Goal: Task Accomplishment & Management: Manage account settings

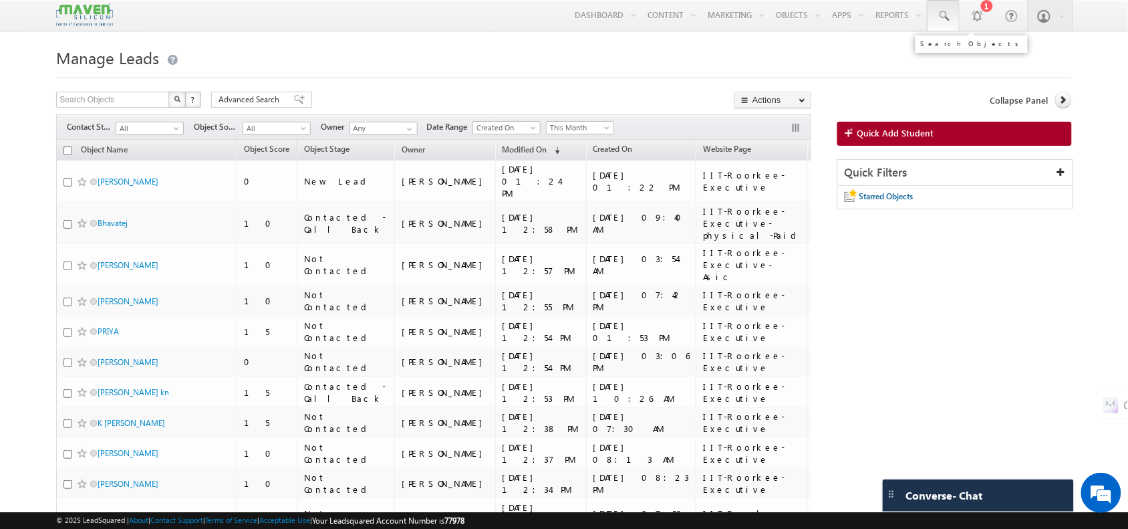
click at [944, 22] on span at bounding box center [943, 15] width 13 height 13
paste input "95355 89038"
click at [966, 53] on input "95355 89038" at bounding box center [1024, 52] width 181 height 16
click at [941, 51] on input "9535589038" at bounding box center [1024, 52] width 181 height 16
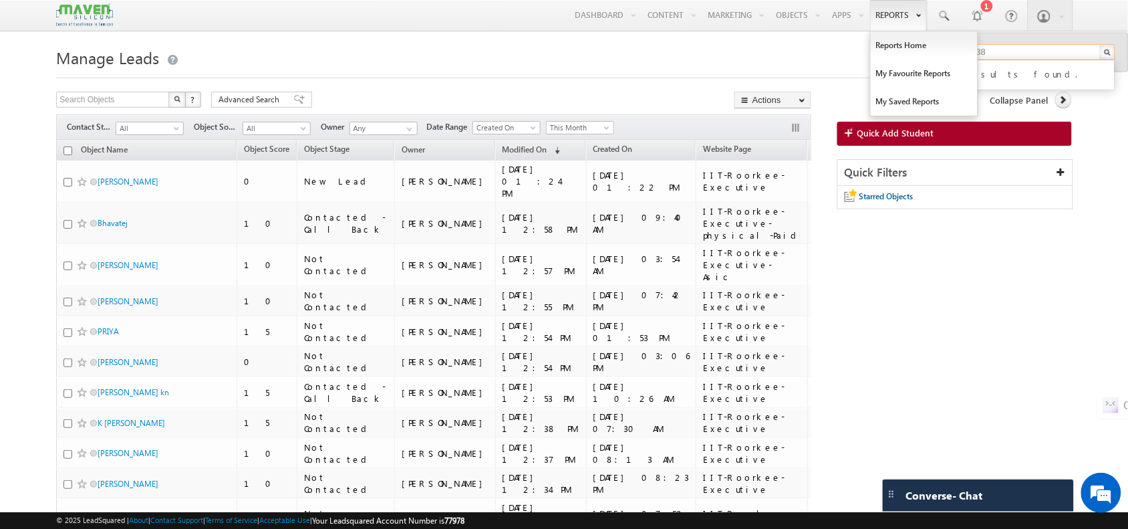
type input "9535589038"
click at [855, 134] on span at bounding box center [851, 133] width 13 height 13
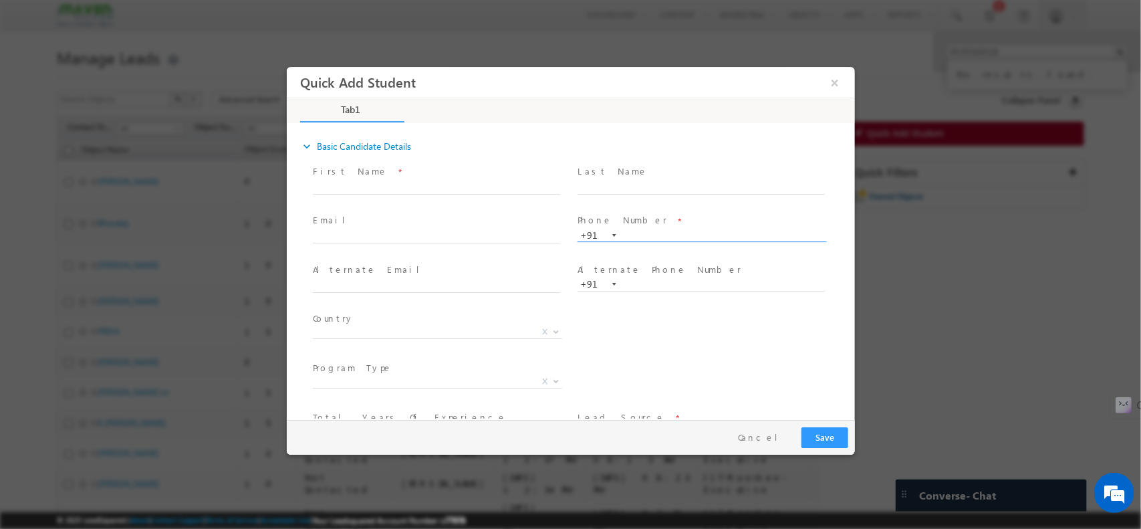
click at [637, 239] on input "text" at bounding box center [700, 235] width 247 height 13
paste input "95355 89038"
click at [652, 236] on input "95355 89038" at bounding box center [700, 235] width 247 height 13
click at [627, 235] on input "9535589038" at bounding box center [700, 235] width 247 height 13
click at [695, 231] on input "9535589038" at bounding box center [700, 235] width 247 height 13
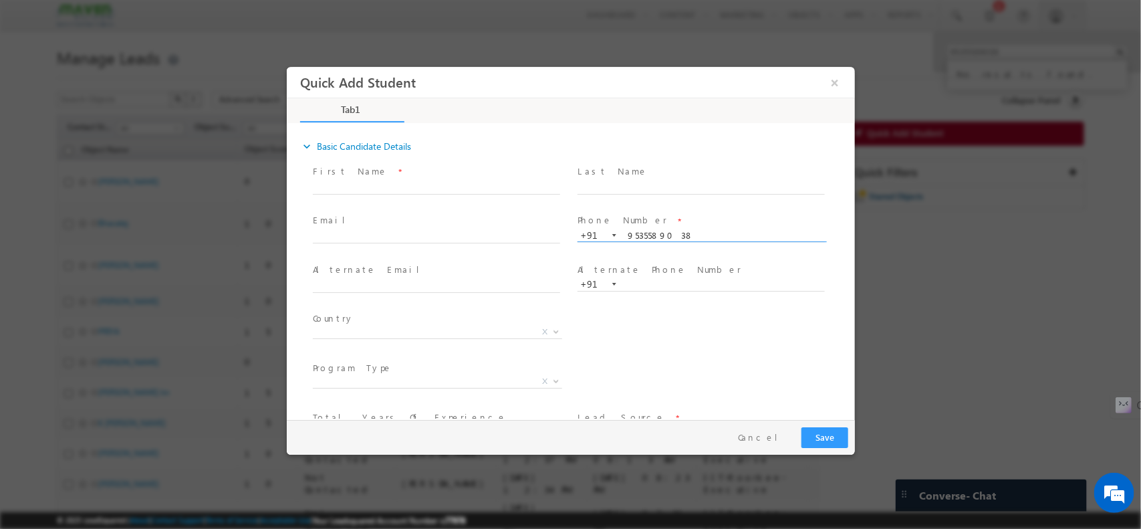
type input "9535589038"
click at [434, 187] on input "text" at bounding box center [435, 186] width 247 height 13
type input "[PERSON_NAME]"
click at [615, 183] on input "text" at bounding box center [700, 186] width 247 height 13
click at [375, 243] on span at bounding box center [435, 249] width 247 height 15
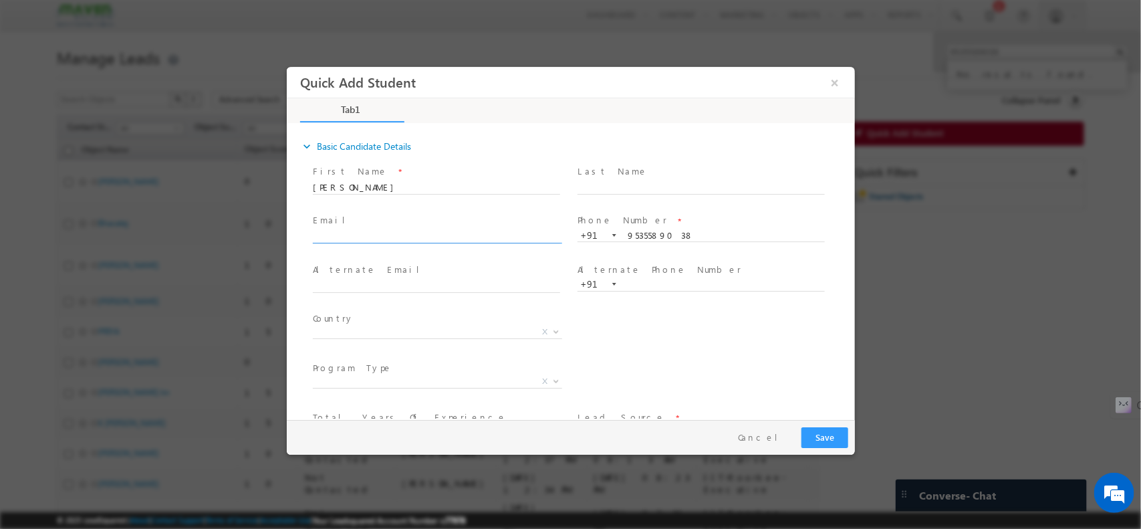
click at [394, 239] on input "text" at bounding box center [435, 236] width 247 height 13
click at [618, 184] on input "text" at bounding box center [700, 186] width 247 height 13
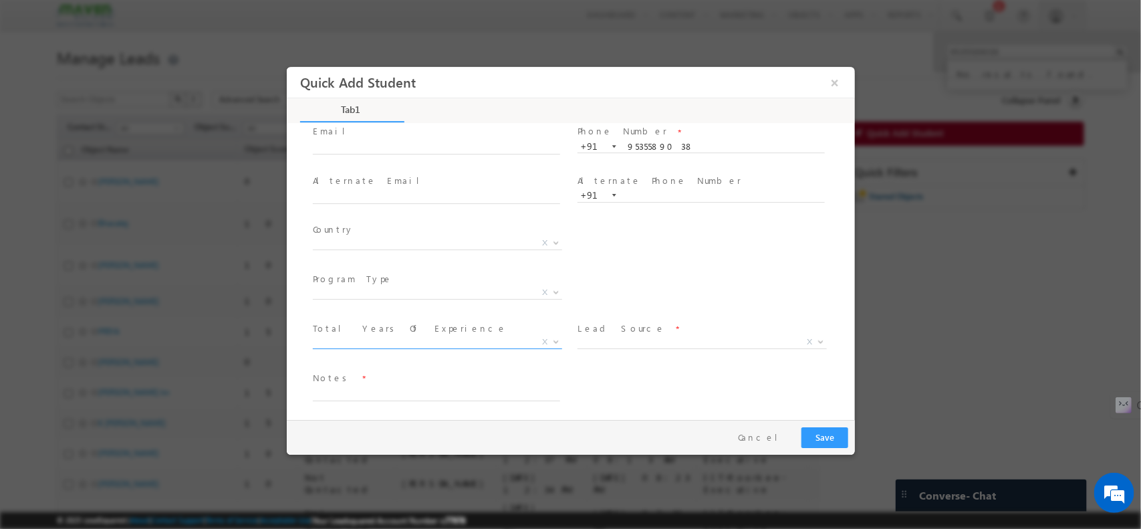
scroll to position [92, 0]
click at [378, 390] on textarea at bounding box center [435, 389] width 247 height 15
paste textarea "Again, I know python and gen AI. I'm working as a staff DV engineer at Marvell …"
type textarea "Again, I know python and gen AI. I'm working as a staff DV engineer at Marvell …"
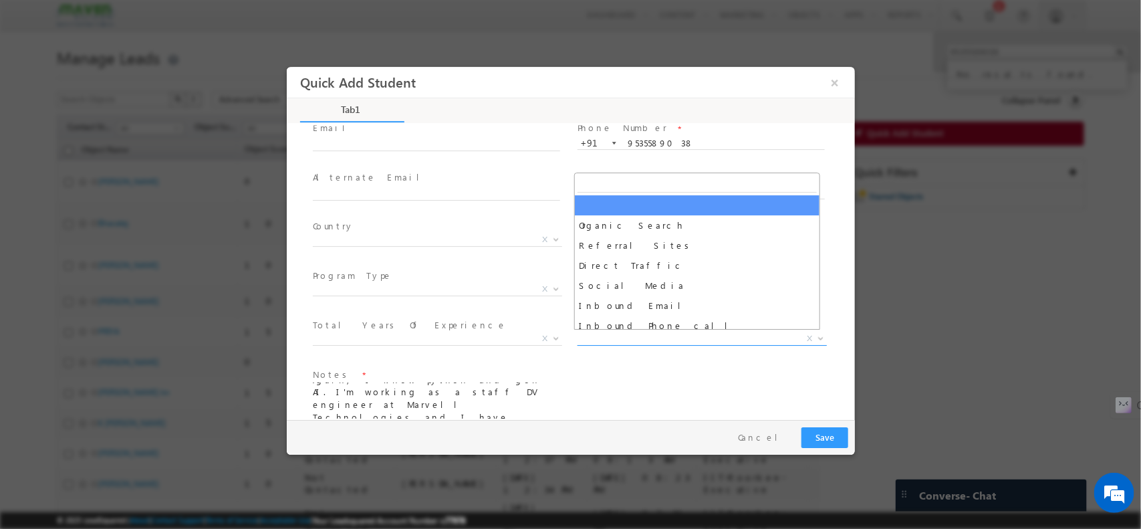
click at [605, 335] on span "X" at bounding box center [701, 337] width 249 height 13
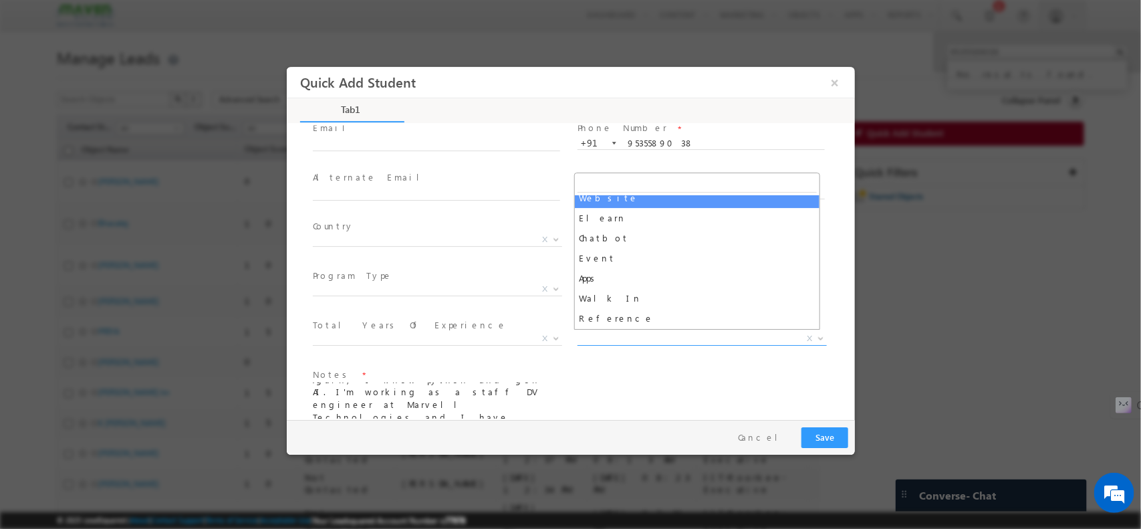
scroll to position [271, 0]
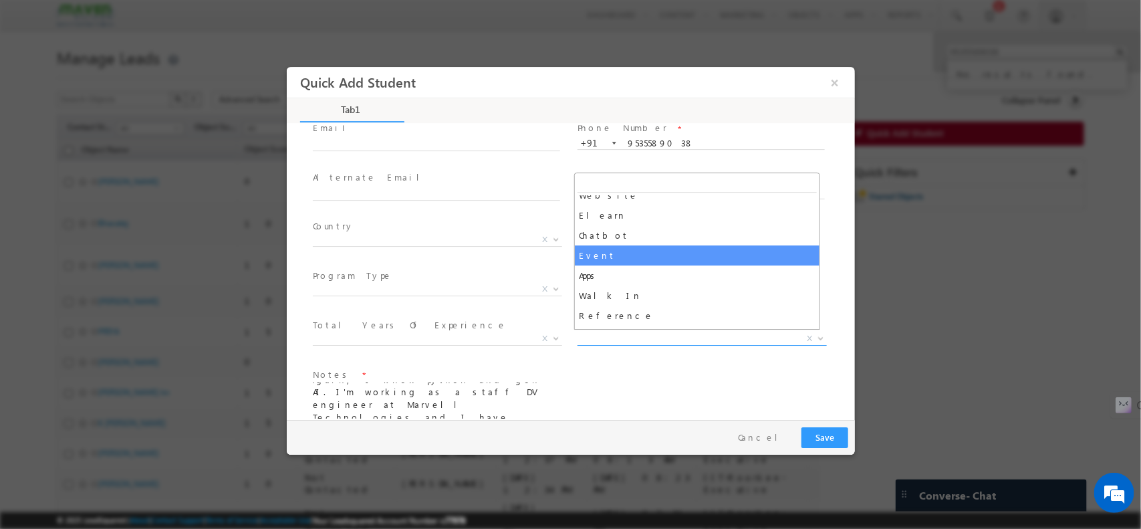
select select "Event"
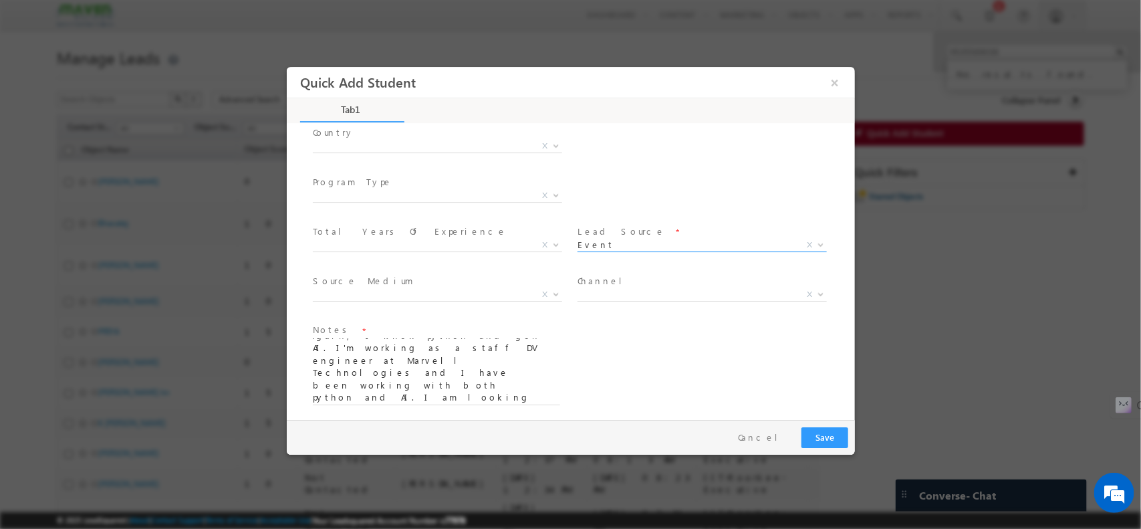
scroll to position [188, 0]
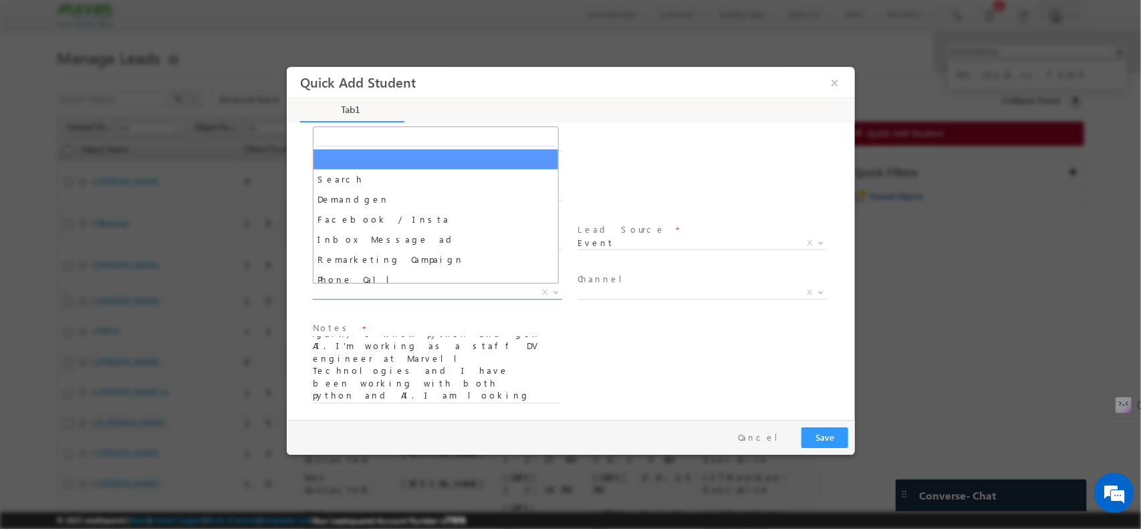
click at [400, 290] on span "X" at bounding box center [436, 291] width 249 height 13
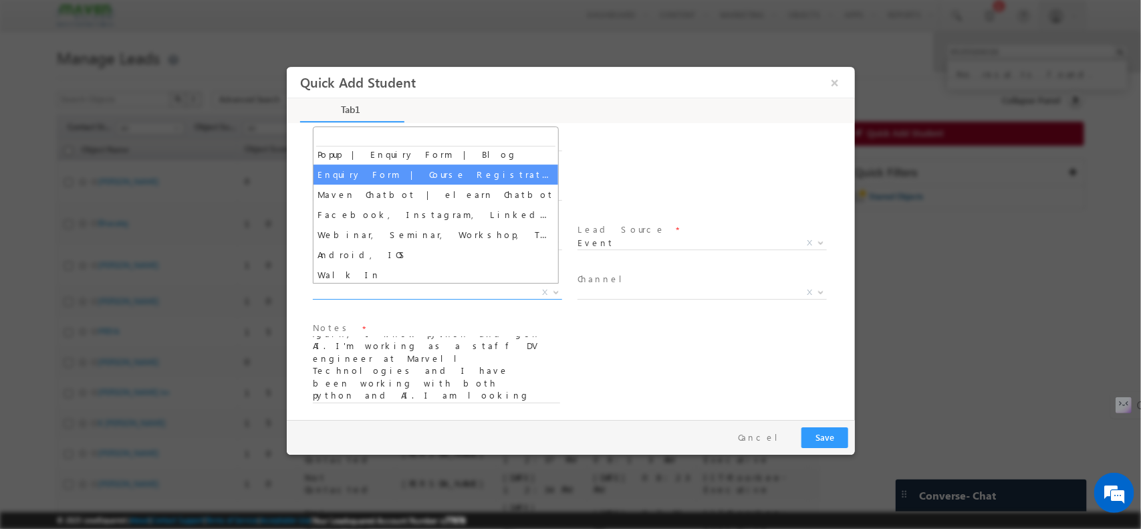
scroll to position [154, 0]
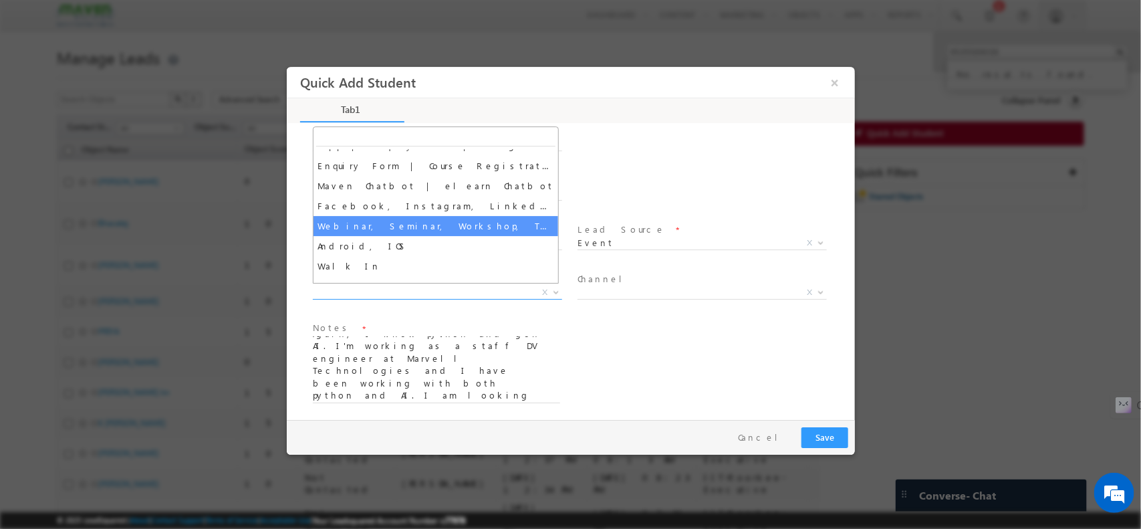
select select "Webinar, Seminar, Workshop, Tech Park Stall, Event"
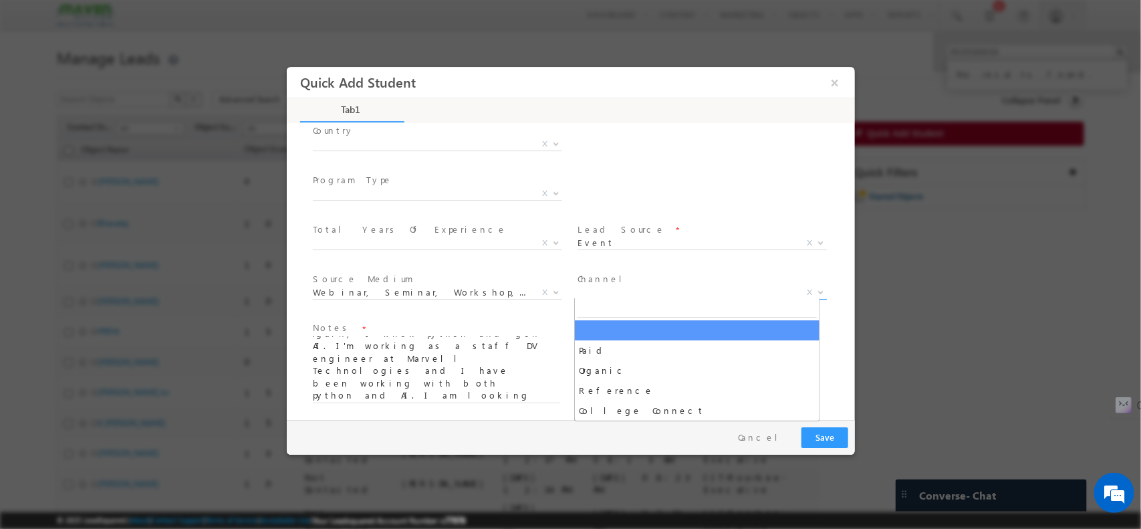
click at [648, 293] on span "X" at bounding box center [701, 291] width 249 height 13
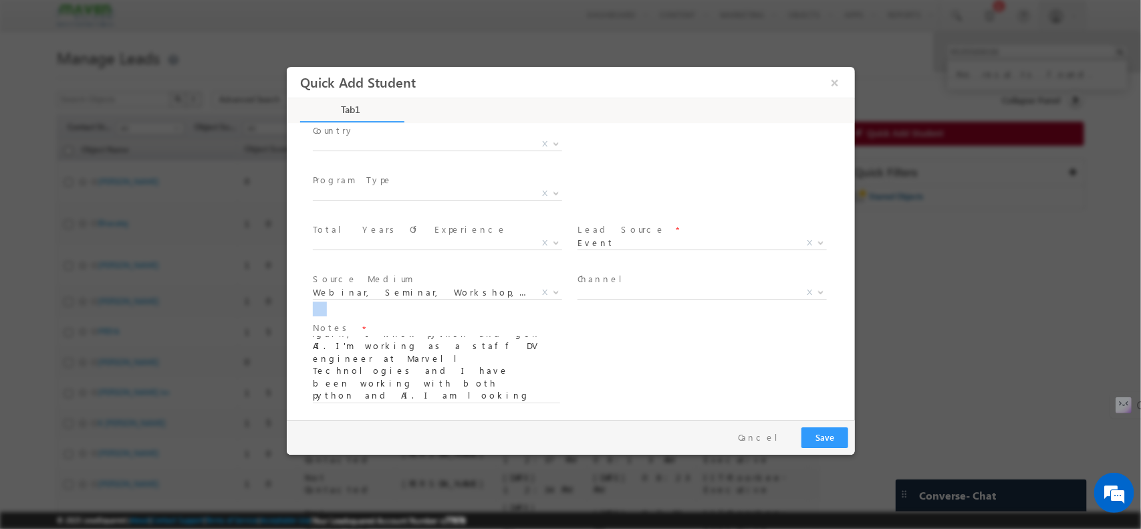
drag, startPoint x: 680, startPoint y: 253, endPoint x: 567, endPoint y: 289, distance: 119.4
click at [567, 289] on div "First Name * Vinay Datta Last Name * Email *" at bounding box center [576, 196] width 555 height 446
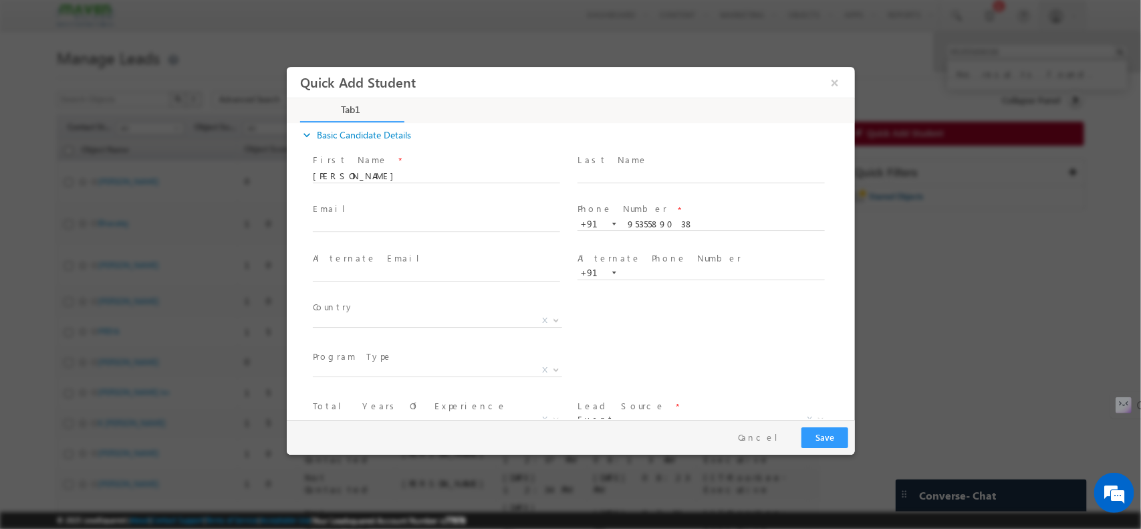
scroll to position [192, 0]
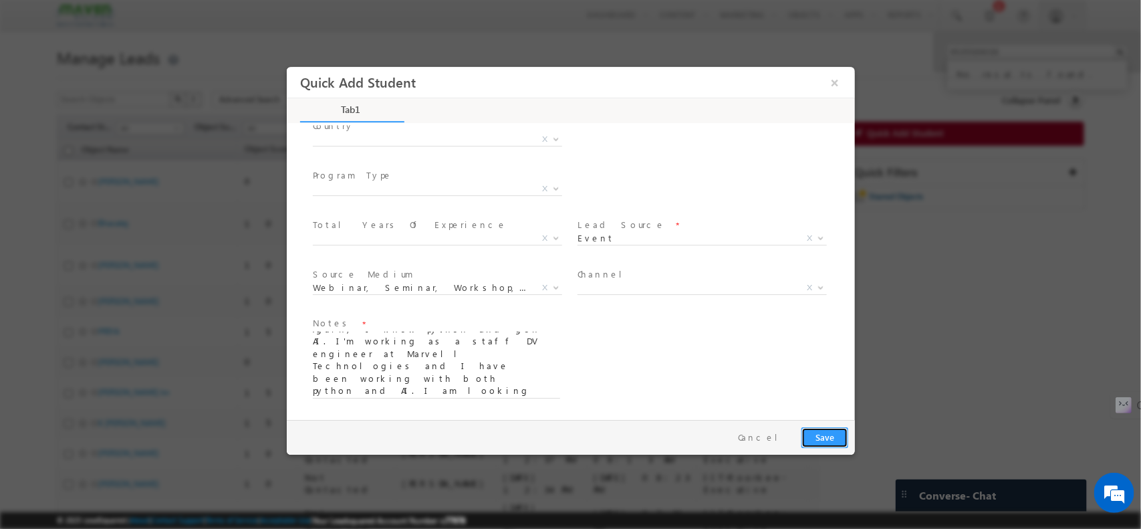
click at [817, 428] on button "Save" at bounding box center [824, 436] width 47 height 21
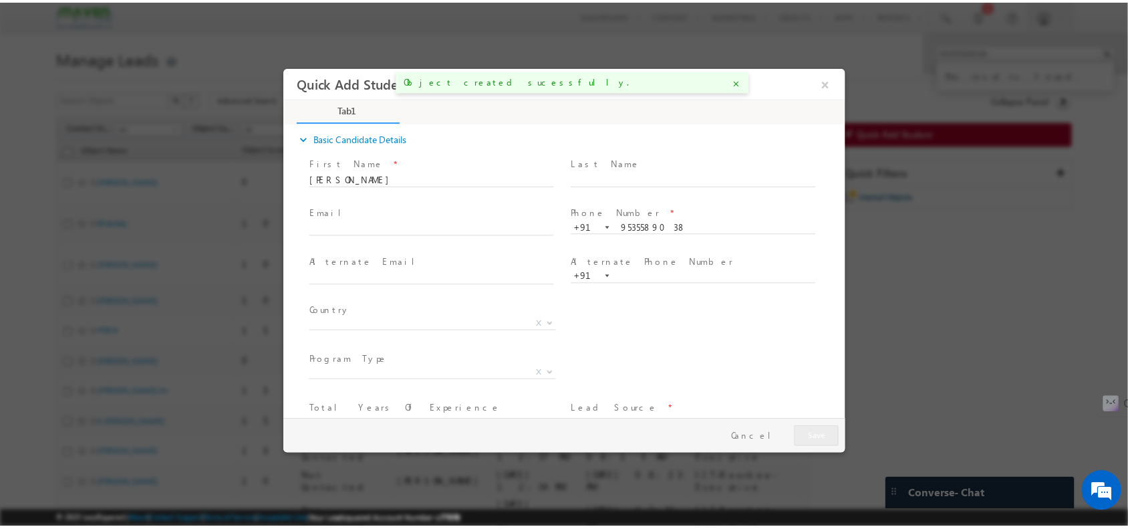
scroll to position [0, 0]
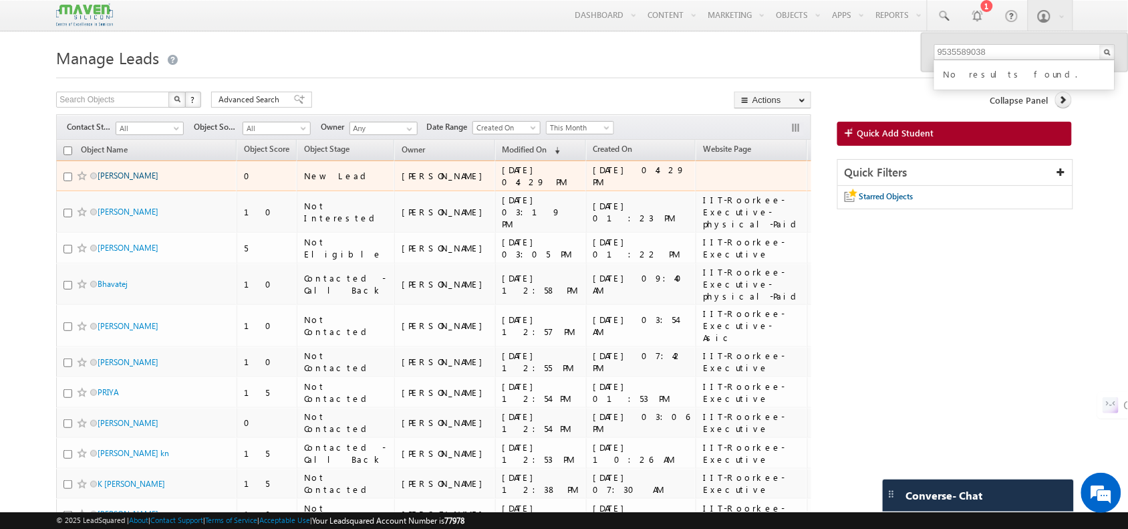
click at [108, 180] on link "[PERSON_NAME]" at bounding box center [128, 175] width 61 height 10
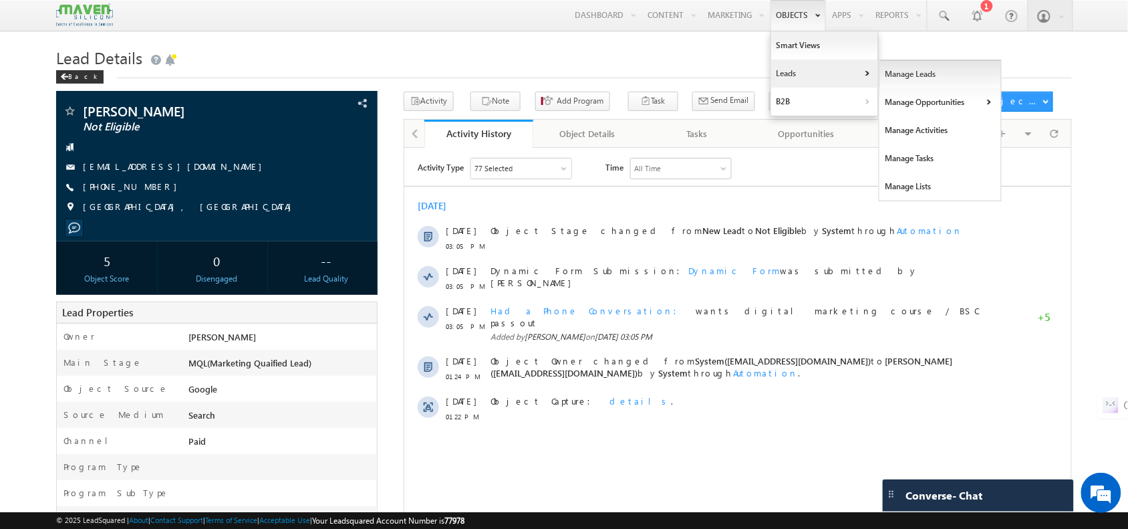
click at [884, 71] on link "Manage Leads" at bounding box center [940, 74] width 122 height 28
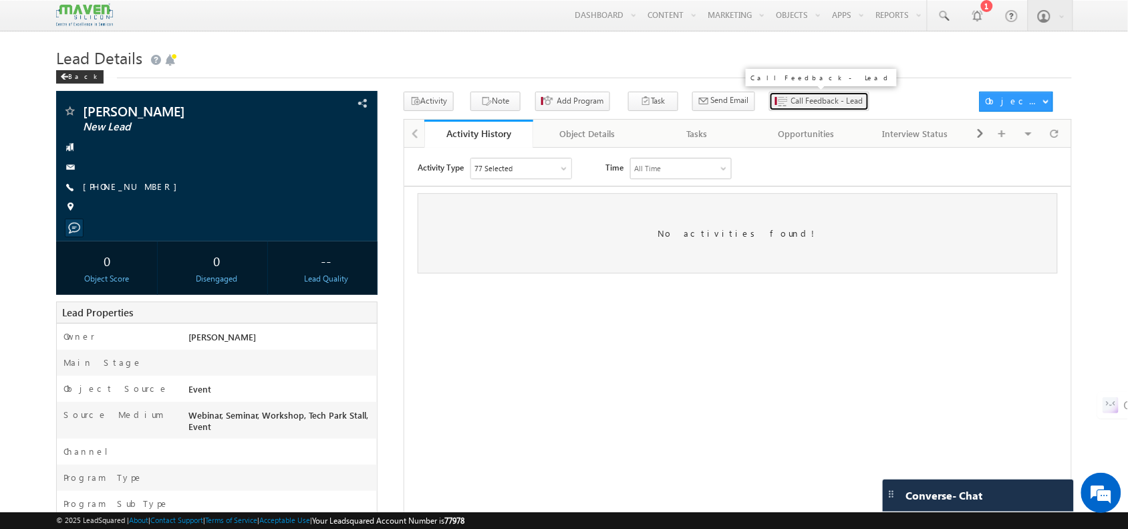
click at [791, 96] on span "Call Feedback - Lead" at bounding box center [827, 101] width 72 height 12
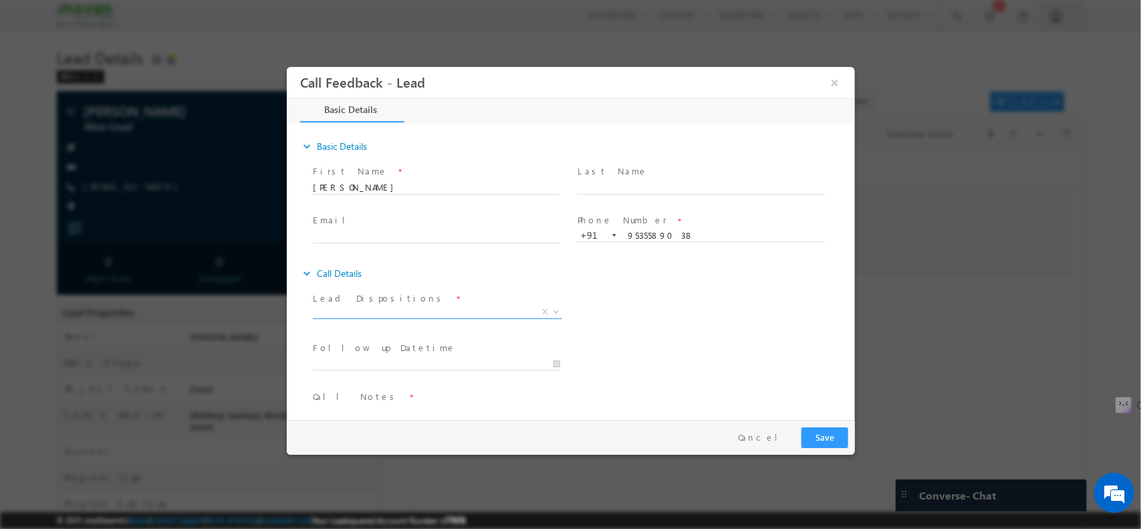
click at [394, 307] on span "X" at bounding box center [436, 311] width 249 height 13
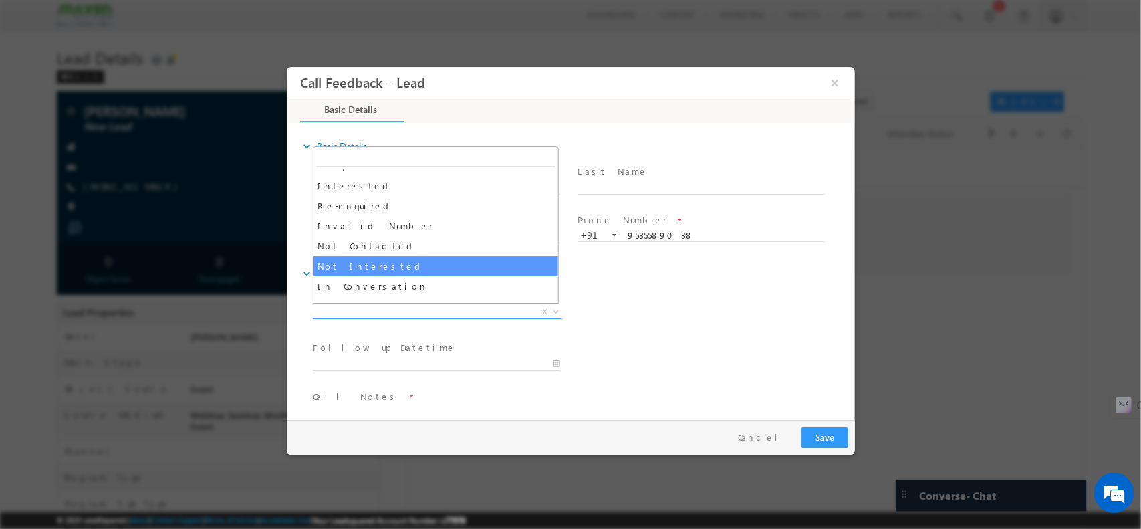
scroll to position [34, 0]
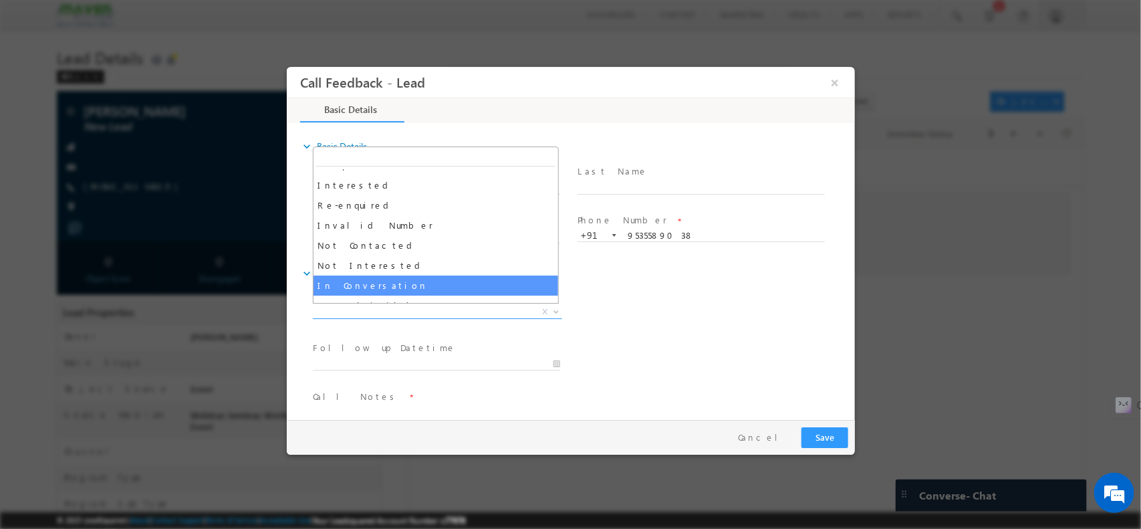
select select "In Conversation"
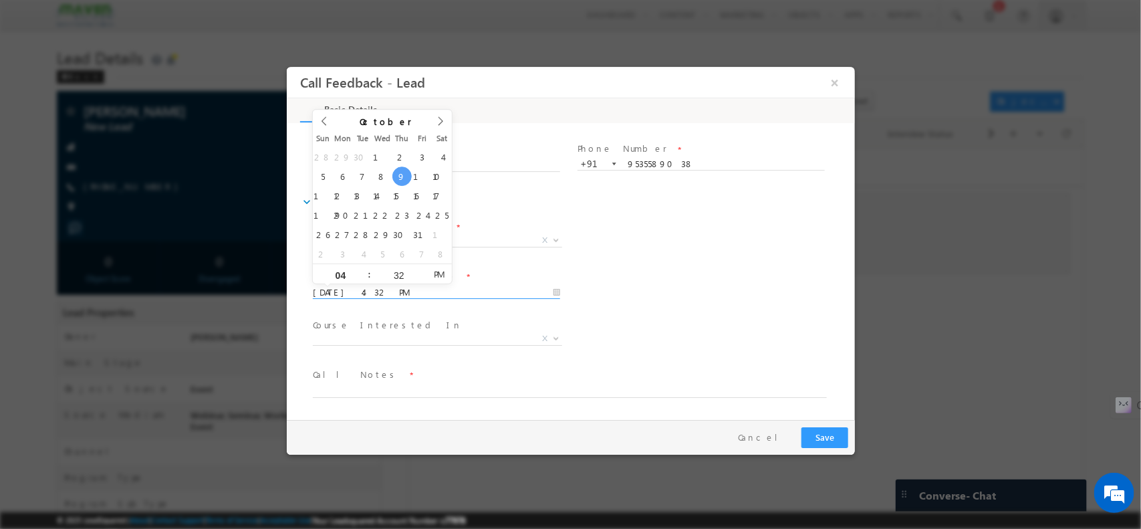
click at [395, 289] on input "09/10/2025 4:32 PM" at bounding box center [435, 291] width 247 height 13
type input "10/10/2025 4:32 PM"
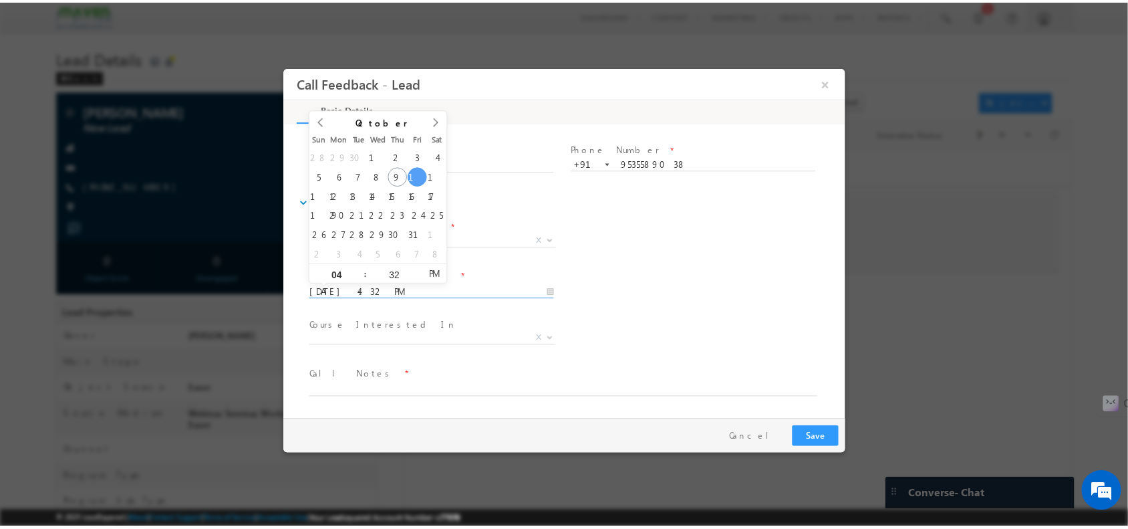
scroll to position [0, 0]
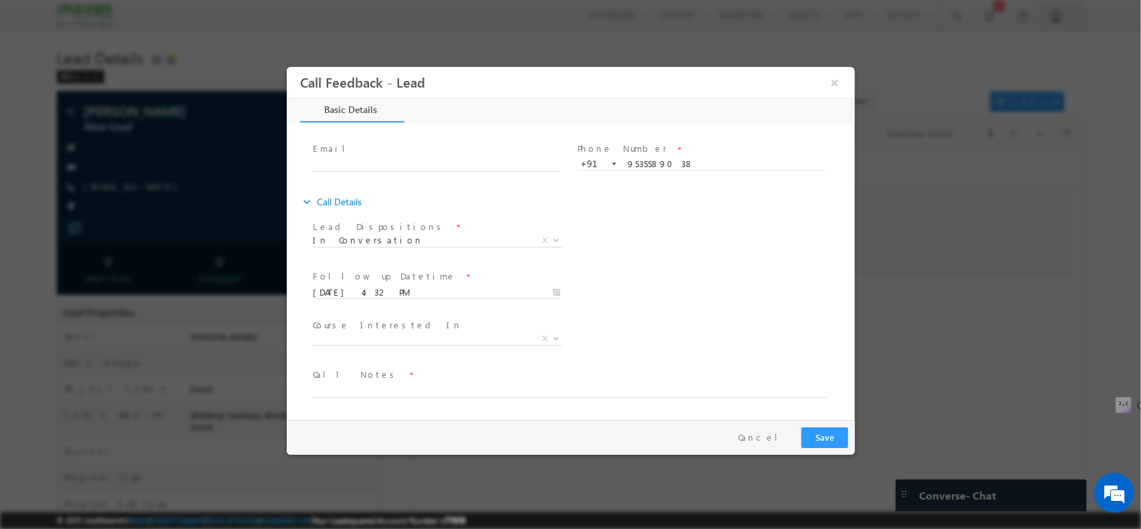
click at [416, 379] on span "Call Notes *" at bounding box center [561, 374] width 499 height 15
click at [402, 393] on textarea at bounding box center [569, 389] width 514 height 15
type textarea "Will update / has a lot of tech doubts / invited for saturday workshop"
click at [835, 430] on button "Save" at bounding box center [824, 436] width 47 height 21
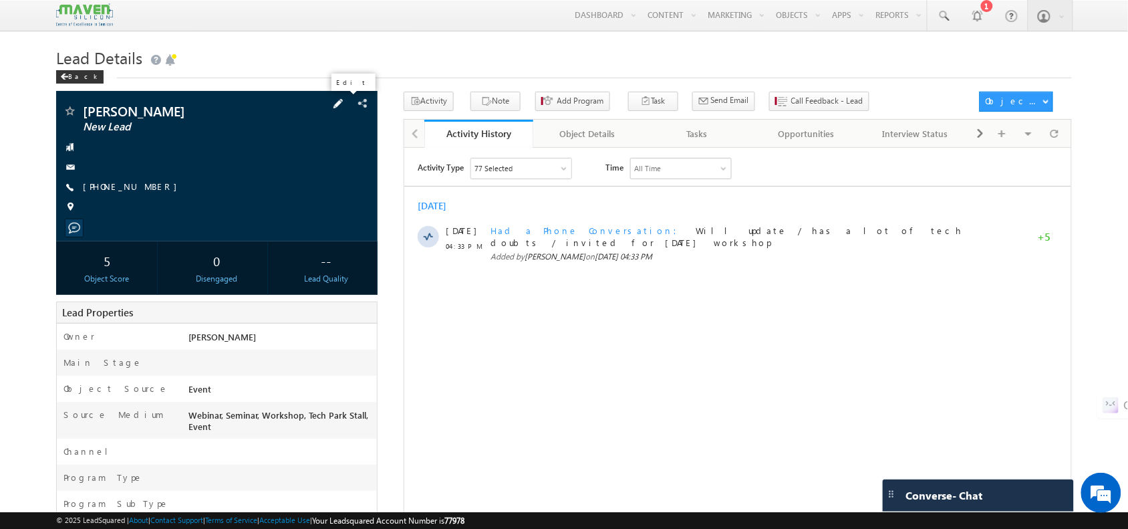
click at [345, 100] on span at bounding box center [338, 103] width 15 height 15
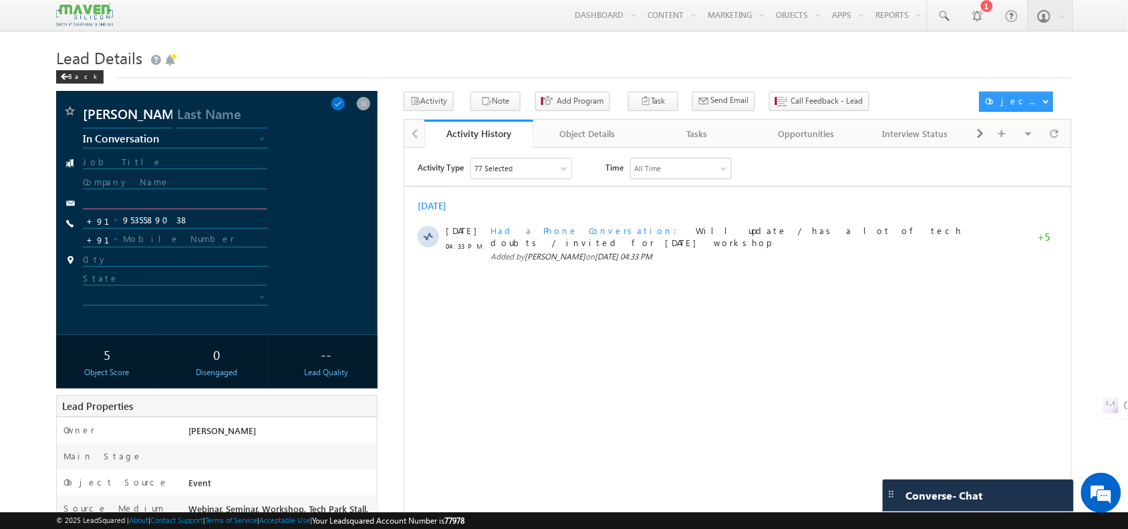
click at [138, 198] on input "text" at bounding box center [175, 202] width 184 height 13
paste input "[EMAIL_ADDRESS][DOMAIN_NAME]"
type input "[EMAIL_ADDRESS][DOMAIN_NAME]"
click at [345, 99] on span at bounding box center [338, 103] width 15 height 15
click at [345, 108] on span at bounding box center [338, 103] width 15 height 15
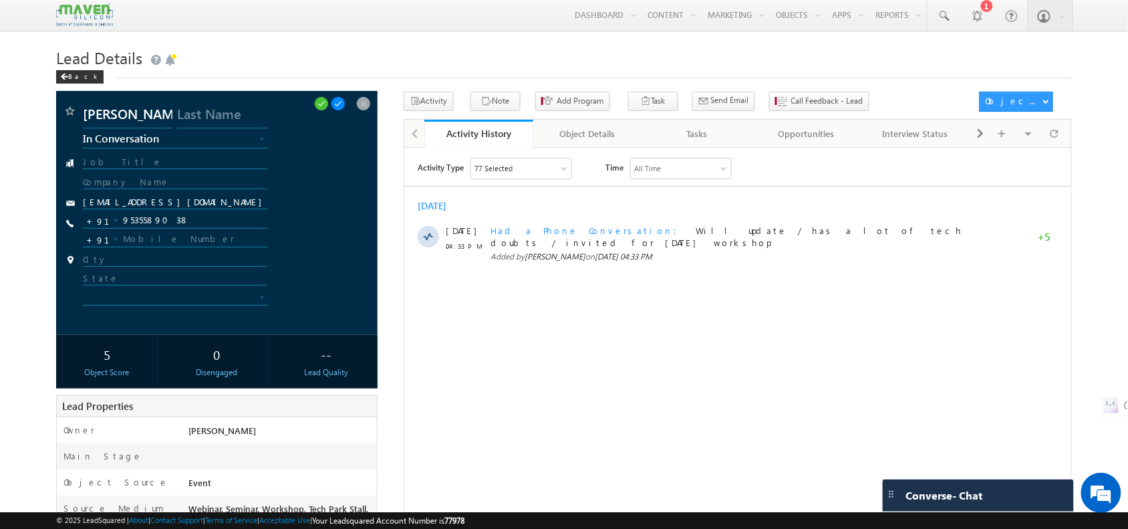
click at [345, 108] on span at bounding box center [338, 103] width 15 height 15
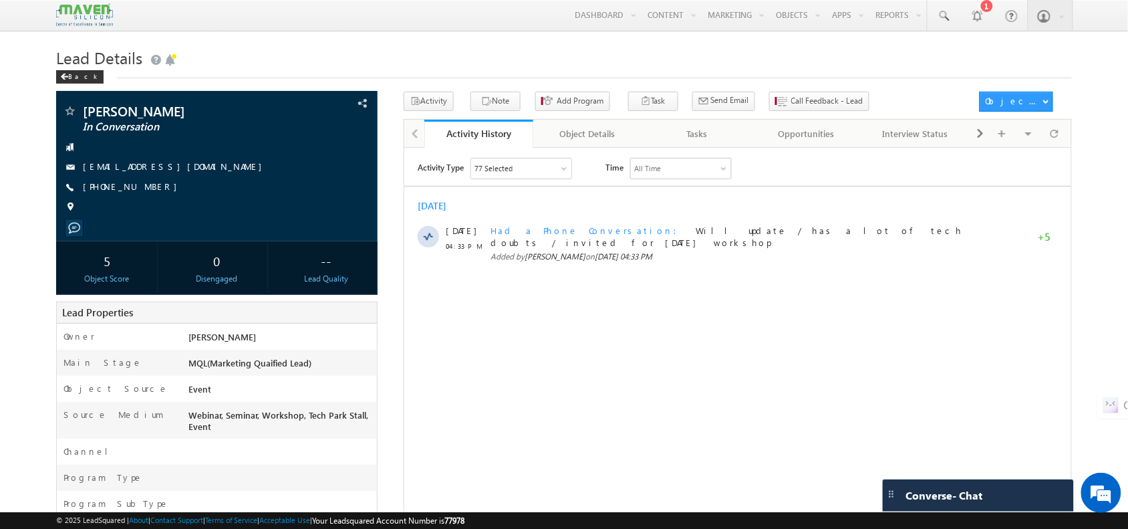
click at [327, 105] on div "Vinay Datta In Conversation" at bounding box center [216, 110] width 307 height 13
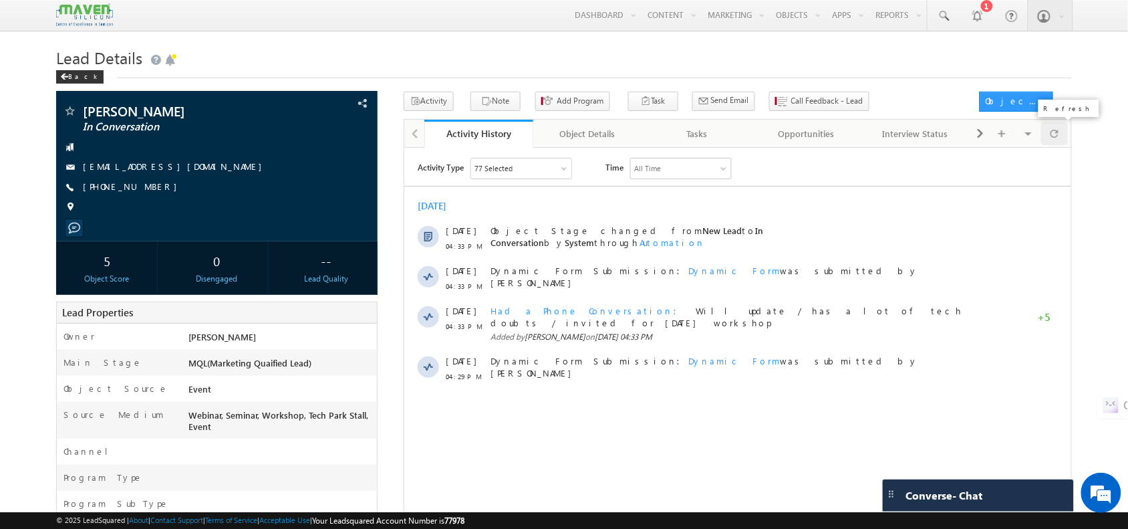
click at [1060, 134] on div at bounding box center [1054, 133] width 26 height 23
